Goal: Information Seeking & Learning: Check status

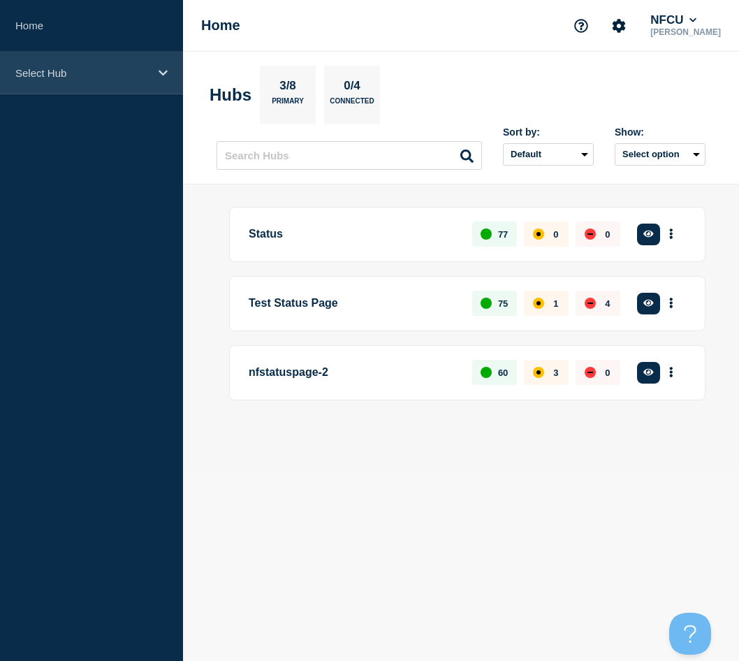
click at [121, 84] on div "Select Hub" at bounding box center [91, 73] width 183 height 43
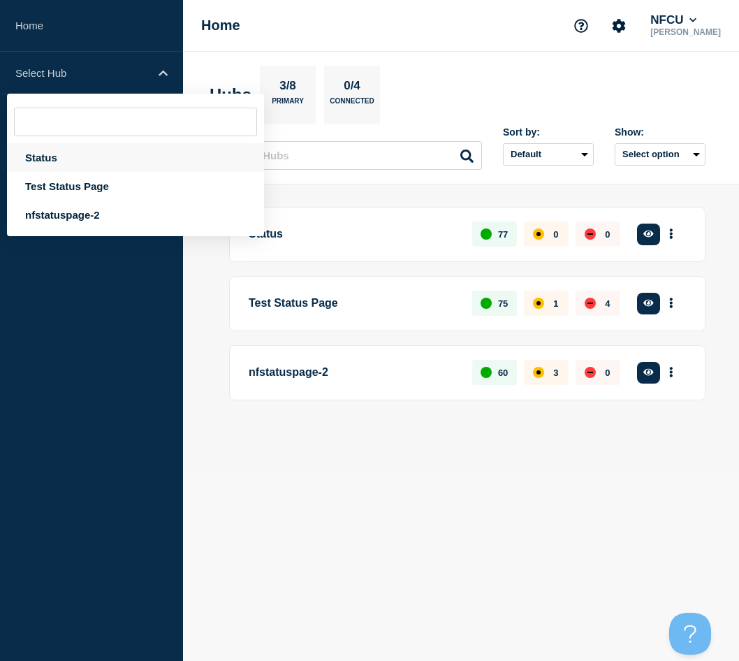
click at [26, 161] on div "Status" at bounding box center [135, 157] width 257 height 29
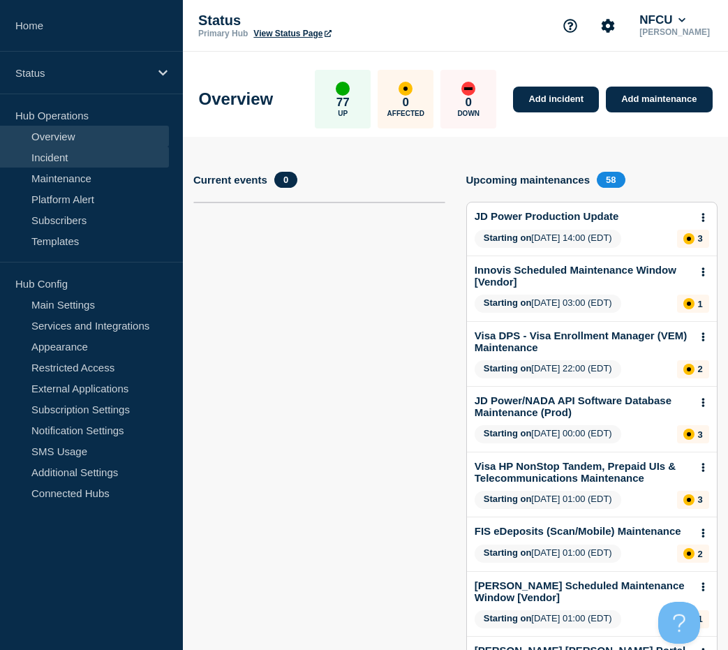
click at [67, 154] on link "Incident" at bounding box center [84, 157] width 169 height 21
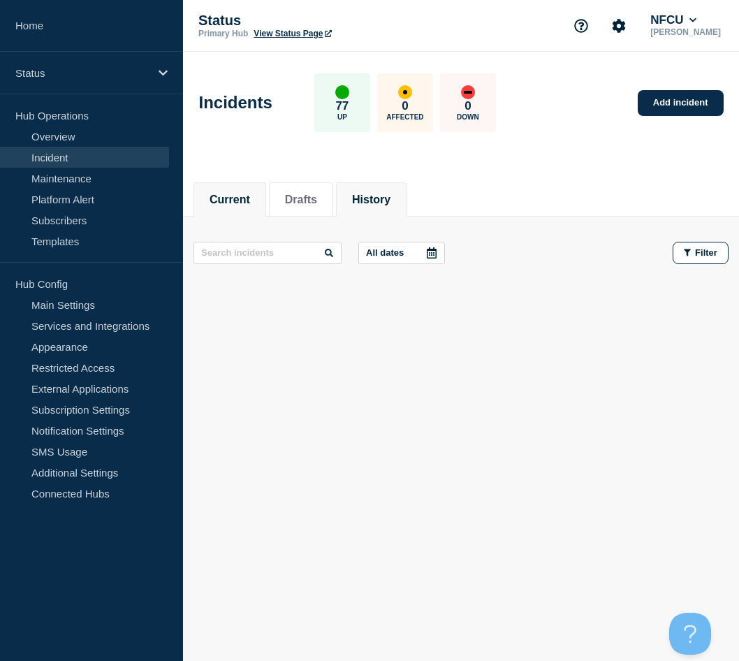
click at [379, 196] on button "History" at bounding box center [371, 199] width 38 height 13
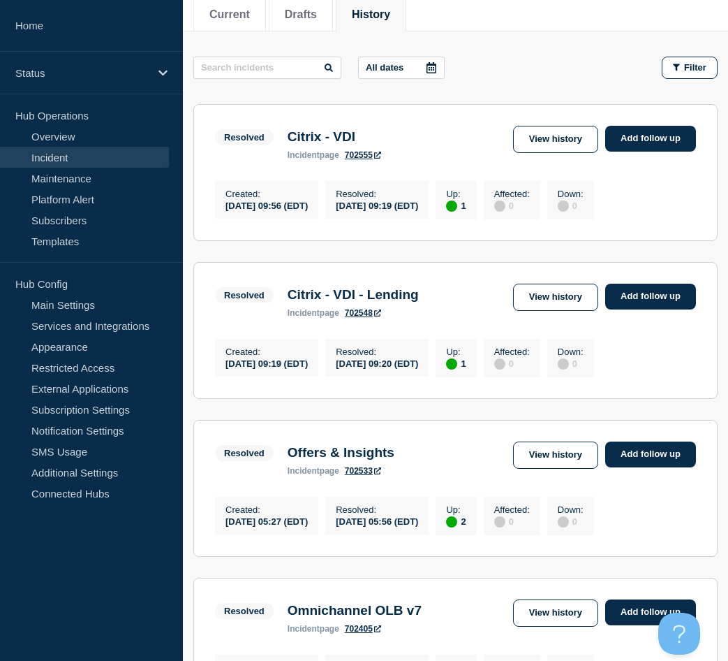
scroll to position [209, 0]
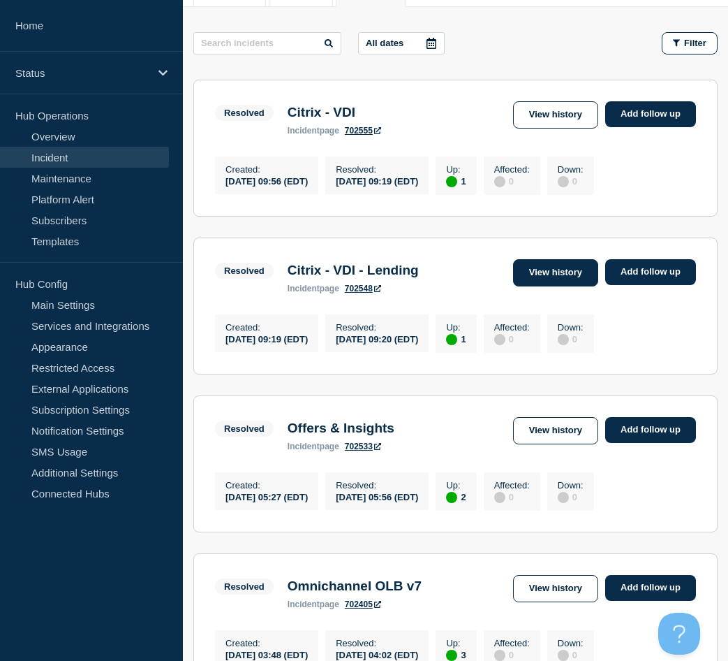
click at [540, 277] on link "View history" at bounding box center [555, 272] width 85 height 27
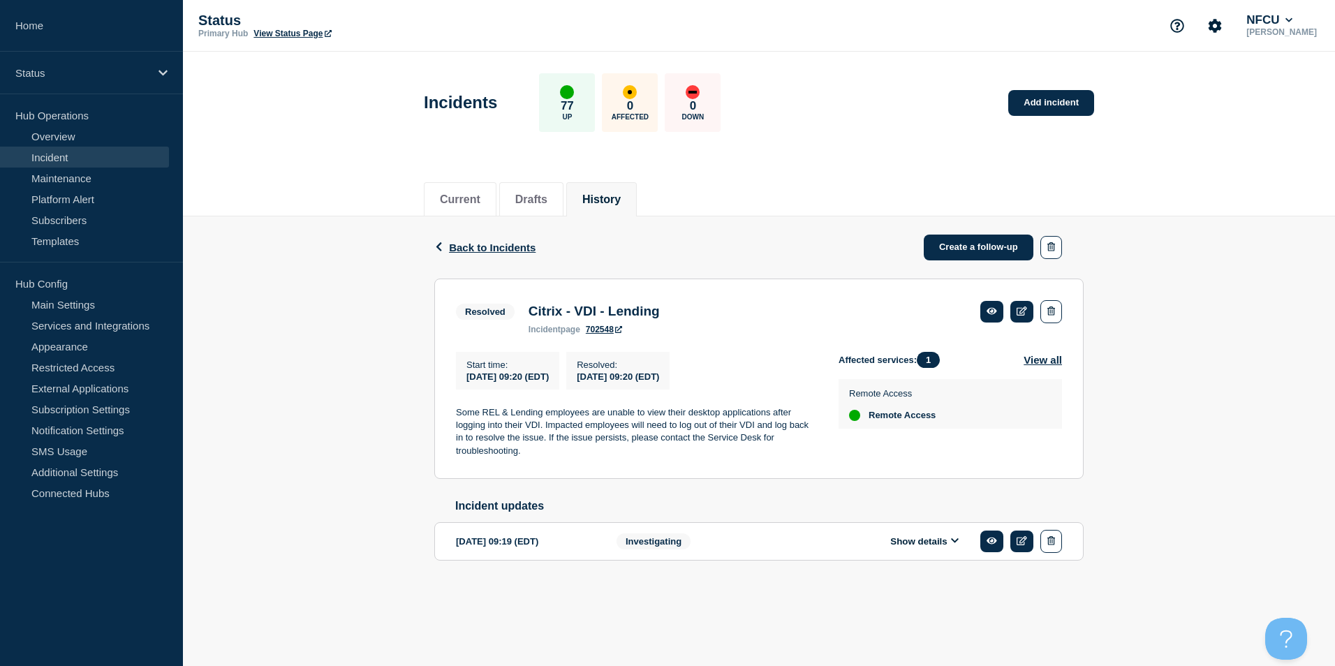
click at [605, 204] on button "History" at bounding box center [601, 199] width 38 height 13
